Goal: Navigation & Orientation: Find specific page/section

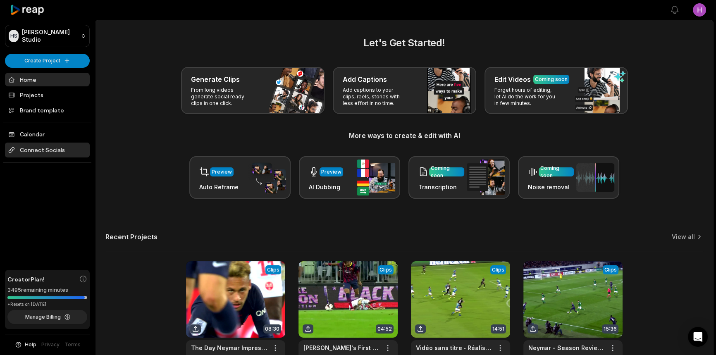
click at [59, 150] on span "Connect Socials" at bounding box center [47, 150] width 85 height 15
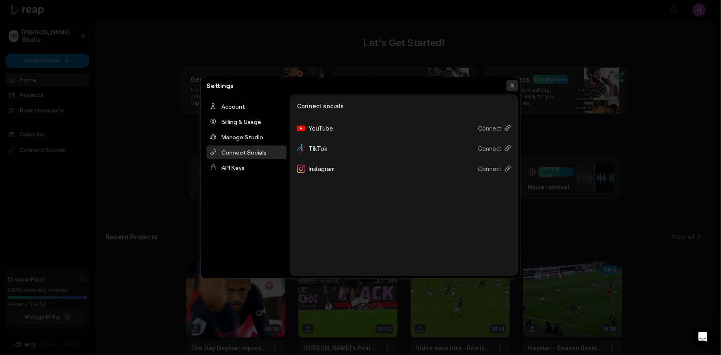
click at [511, 87] on button "button" at bounding box center [513, 86] width 12 height 12
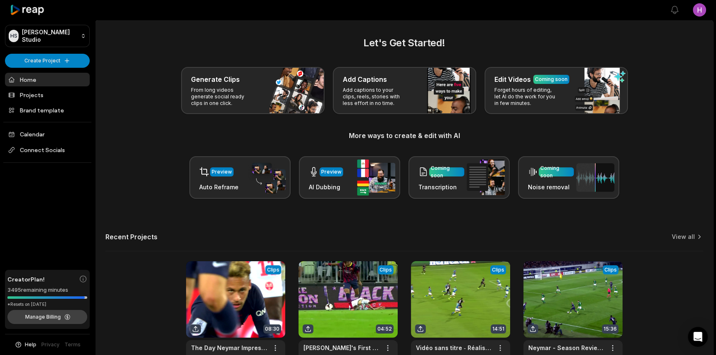
click at [49, 314] on button "Manage Billing" at bounding box center [47, 317] width 80 height 14
click at [67, 60] on html "[PERSON_NAME] Studio Create Project Home Projects Brand template Calendar Conne…" at bounding box center [358, 177] width 716 height 355
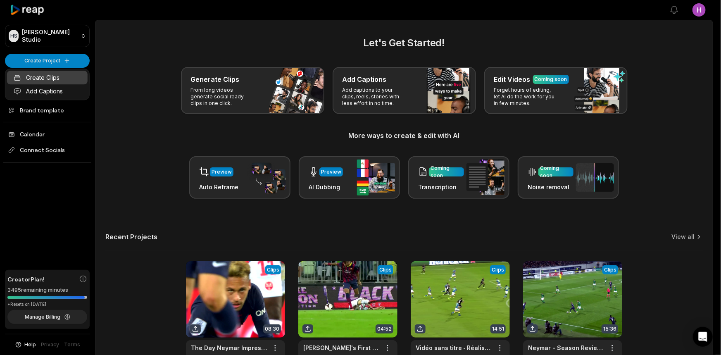
click at [61, 75] on link "Create Clips" at bounding box center [47, 78] width 81 height 14
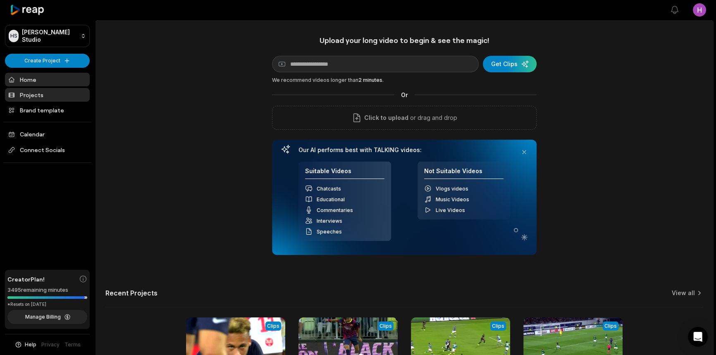
click at [41, 97] on link "Projects" at bounding box center [47, 95] width 85 height 14
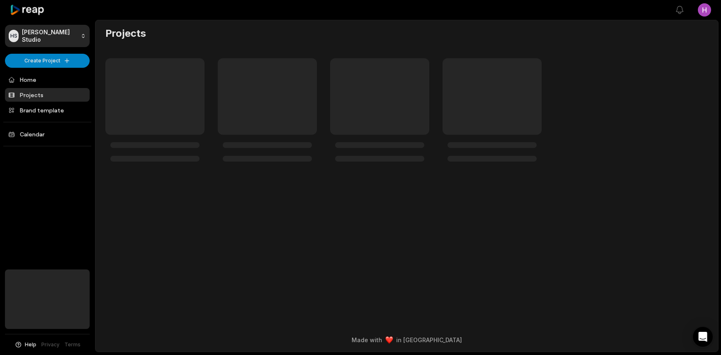
click at [52, 134] on link "Calendar" at bounding box center [47, 134] width 85 height 14
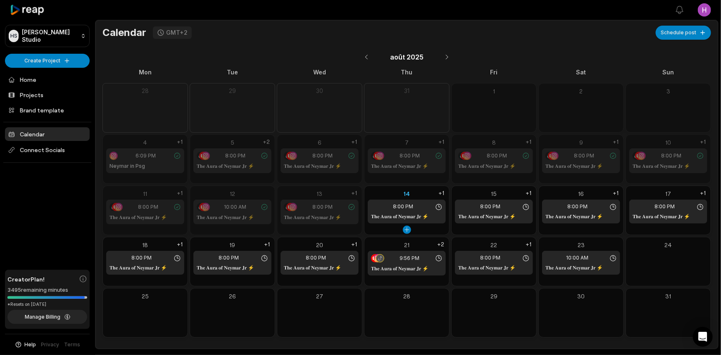
click at [400, 205] on span "8:00 PM" at bounding box center [403, 206] width 20 height 7
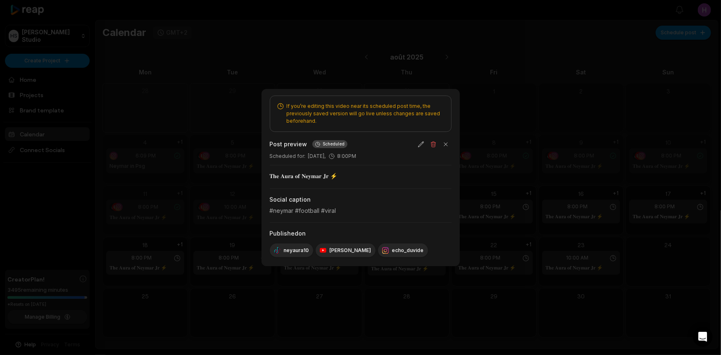
click at [625, 194] on div at bounding box center [360, 177] width 721 height 355
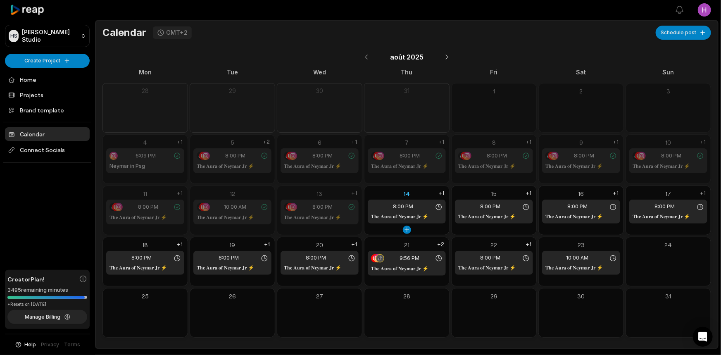
click at [410, 190] on div "14" at bounding box center [407, 193] width 78 height 9
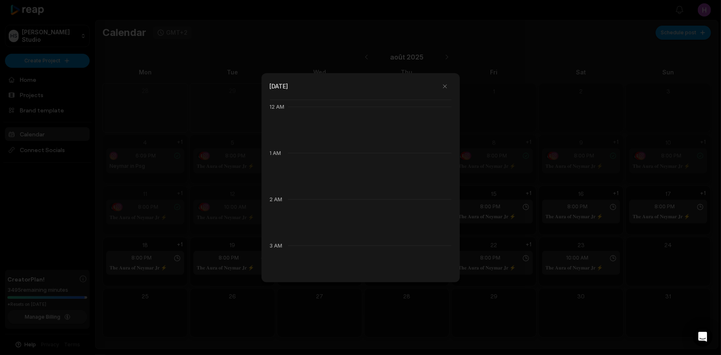
scroll to position [463, 0]
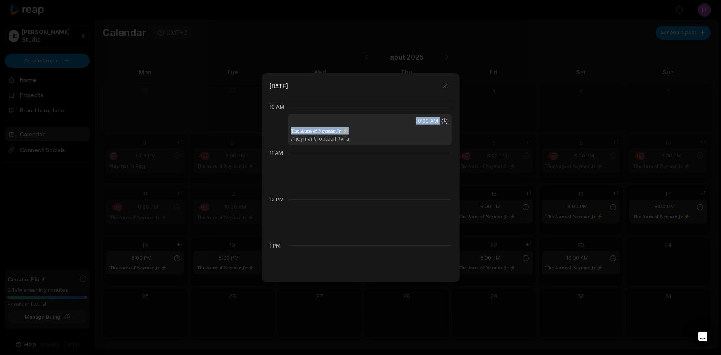
drag, startPoint x: 426, startPoint y: 124, endPoint x: 435, endPoint y: 127, distance: 9.0
click at [435, 127] on div "10:00 AM 𝐓𝐡𝐞 𝐀𝐮𝐫𝐚 𝐨𝐟 𝐍𝐞𝐲𝐦𝐚𝐫 𝐉𝐫 ⚡ #neymar #football #viral" at bounding box center [370, 129] width 164 height 31
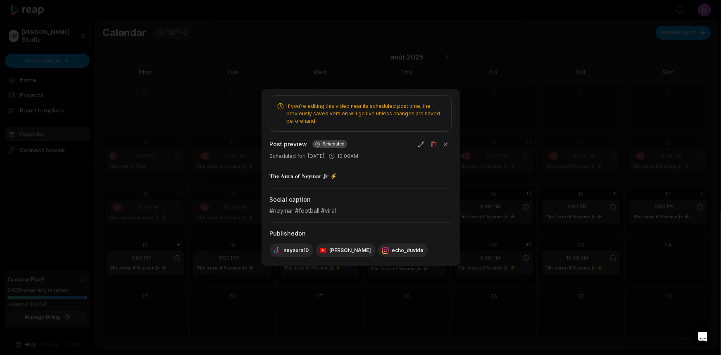
click at [413, 146] on div "Post preview Scheduled" at bounding box center [361, 145] width 182 height 12
click at [504, 190] on div at bounding box center [360, 177] width 721 height 355
